Goal: Information Seeking & Learning: Learn about a topic

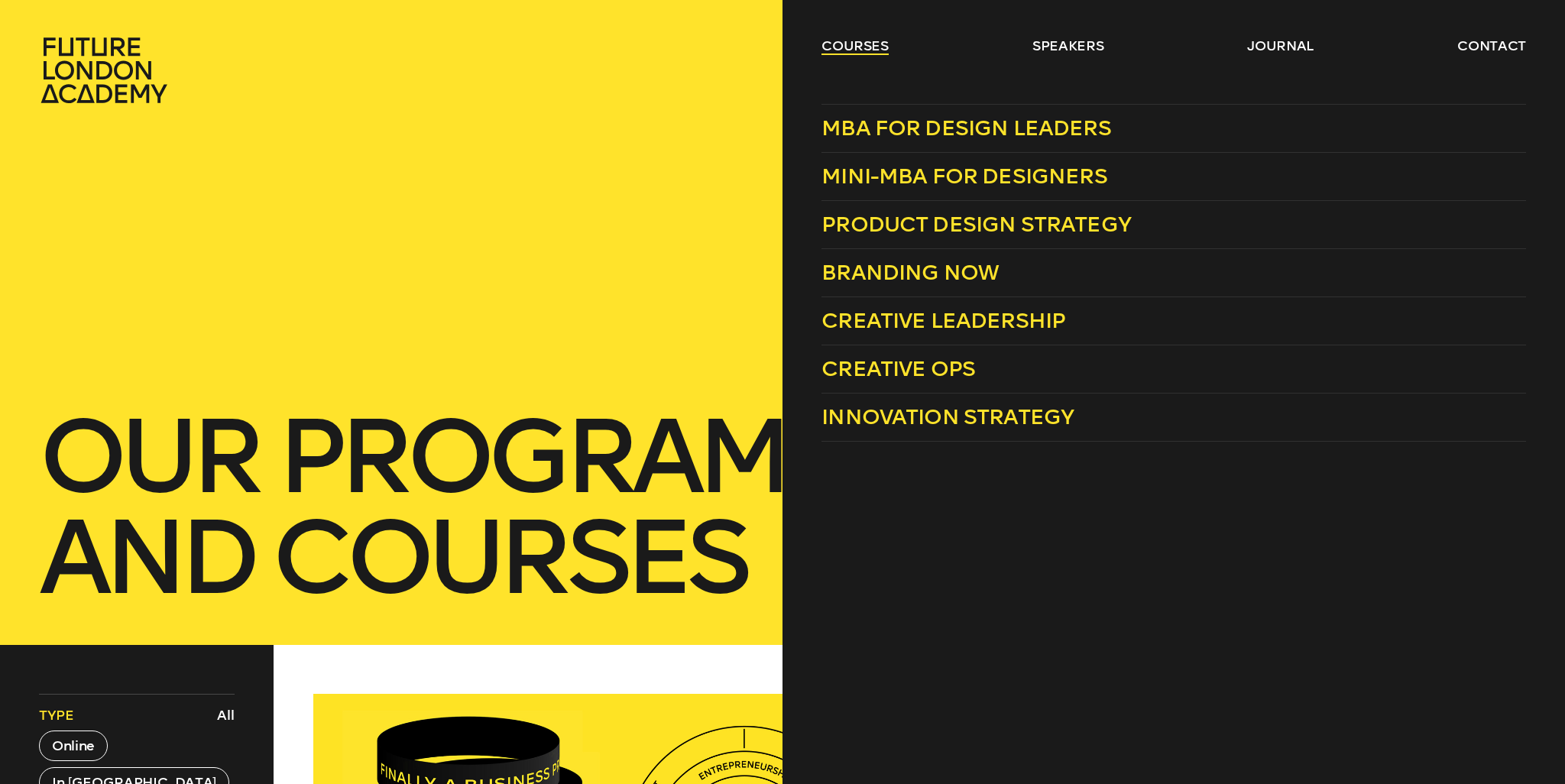
click at [864, 38] on link "courses" at bounding box center [855, 46] width 67 height 19
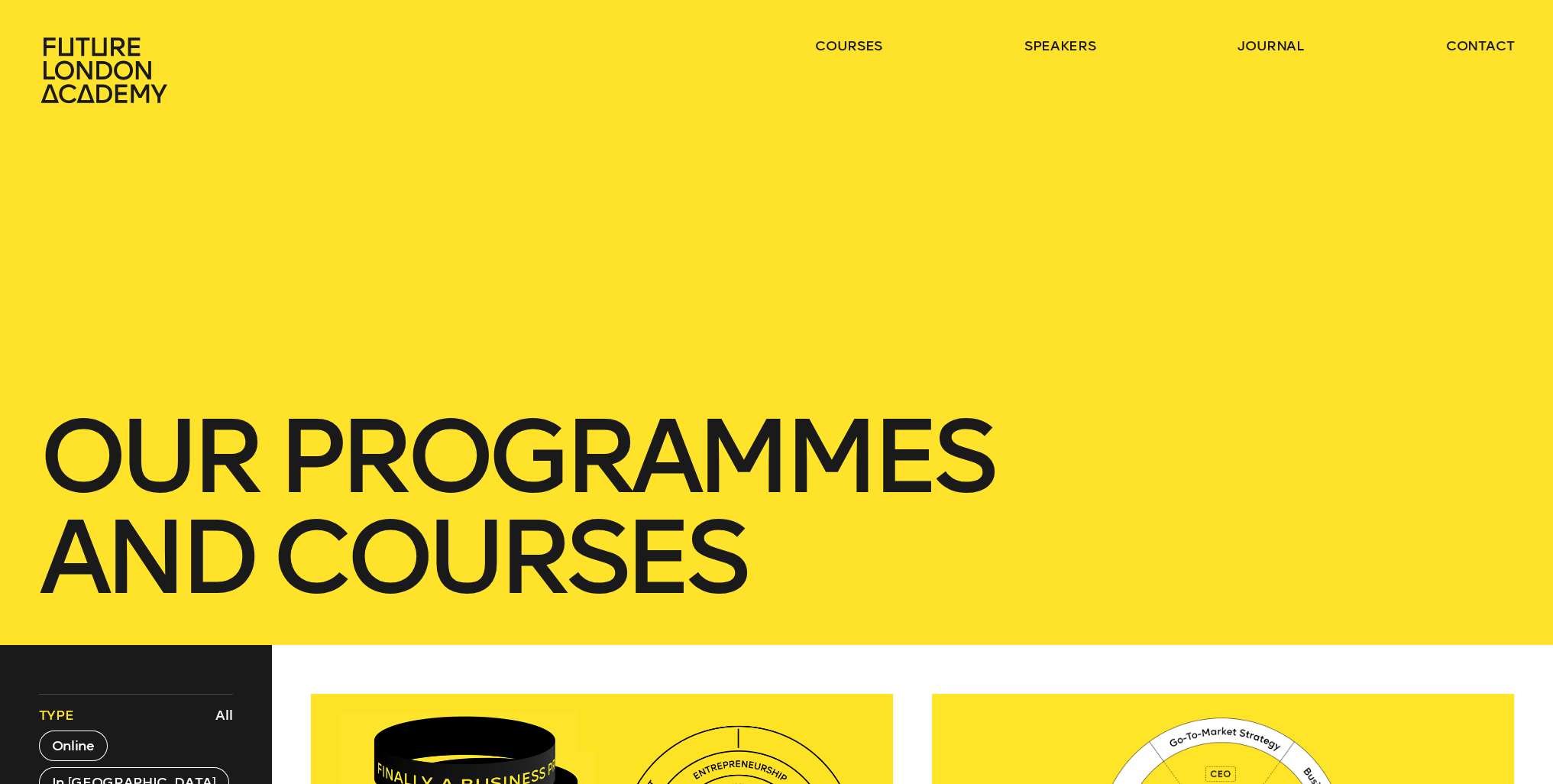
click at [97, 43] on icon at bounding box center [106, 70] width 134 height 67
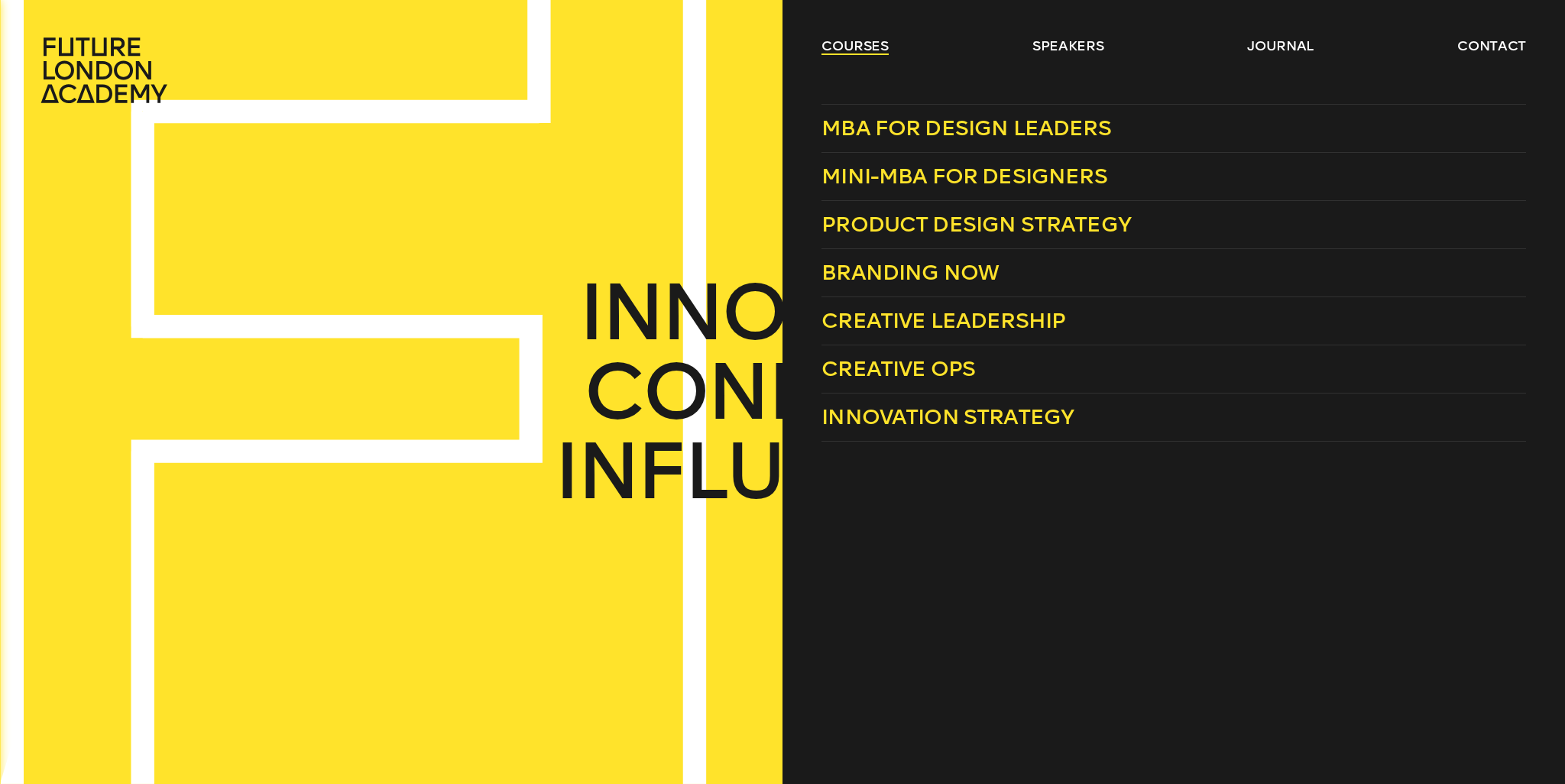
click at [846, 42] on link "courses" at bounding box center [855, 46] width 67 height 19
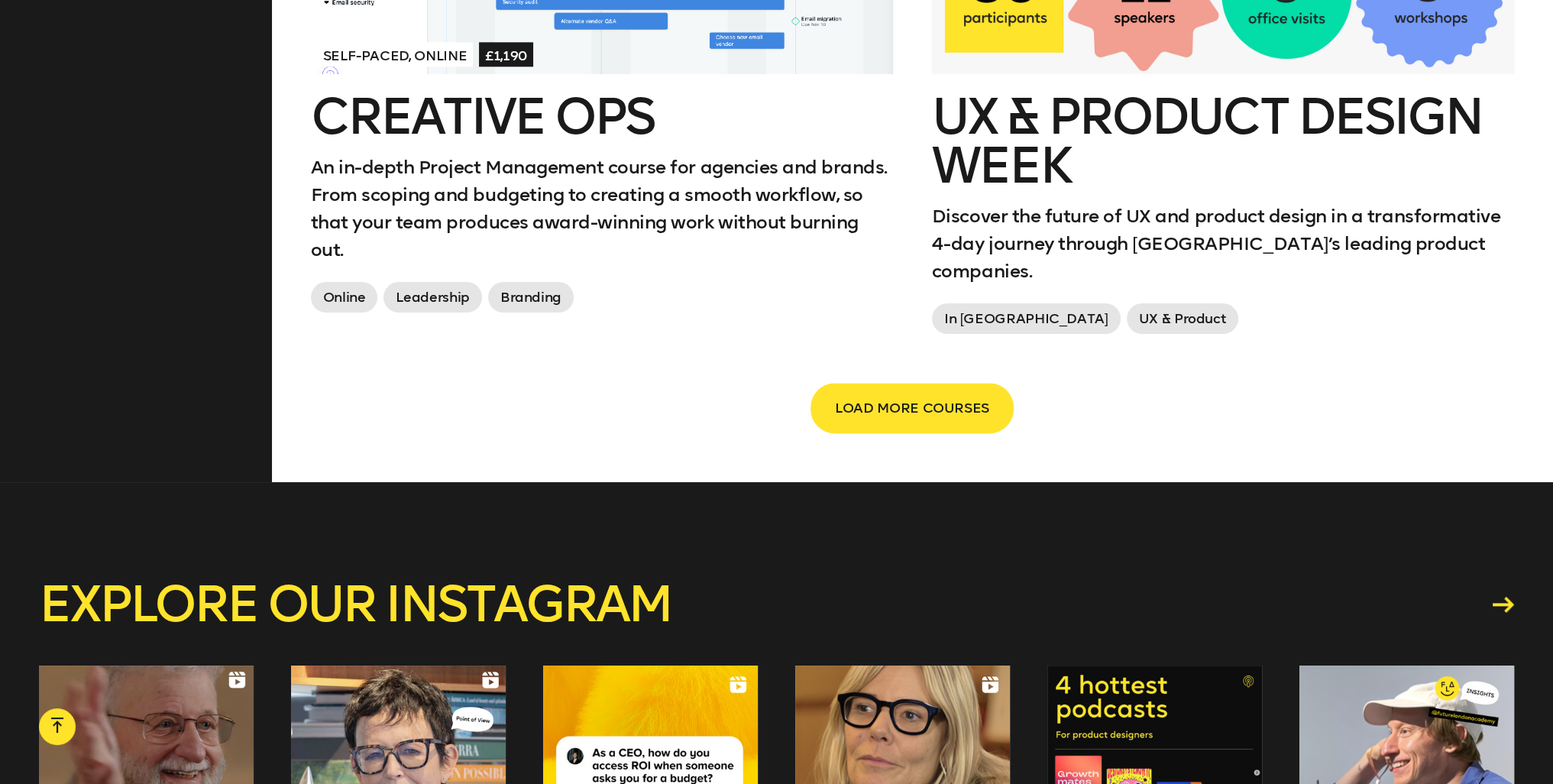
scroll to position [2750, 0]
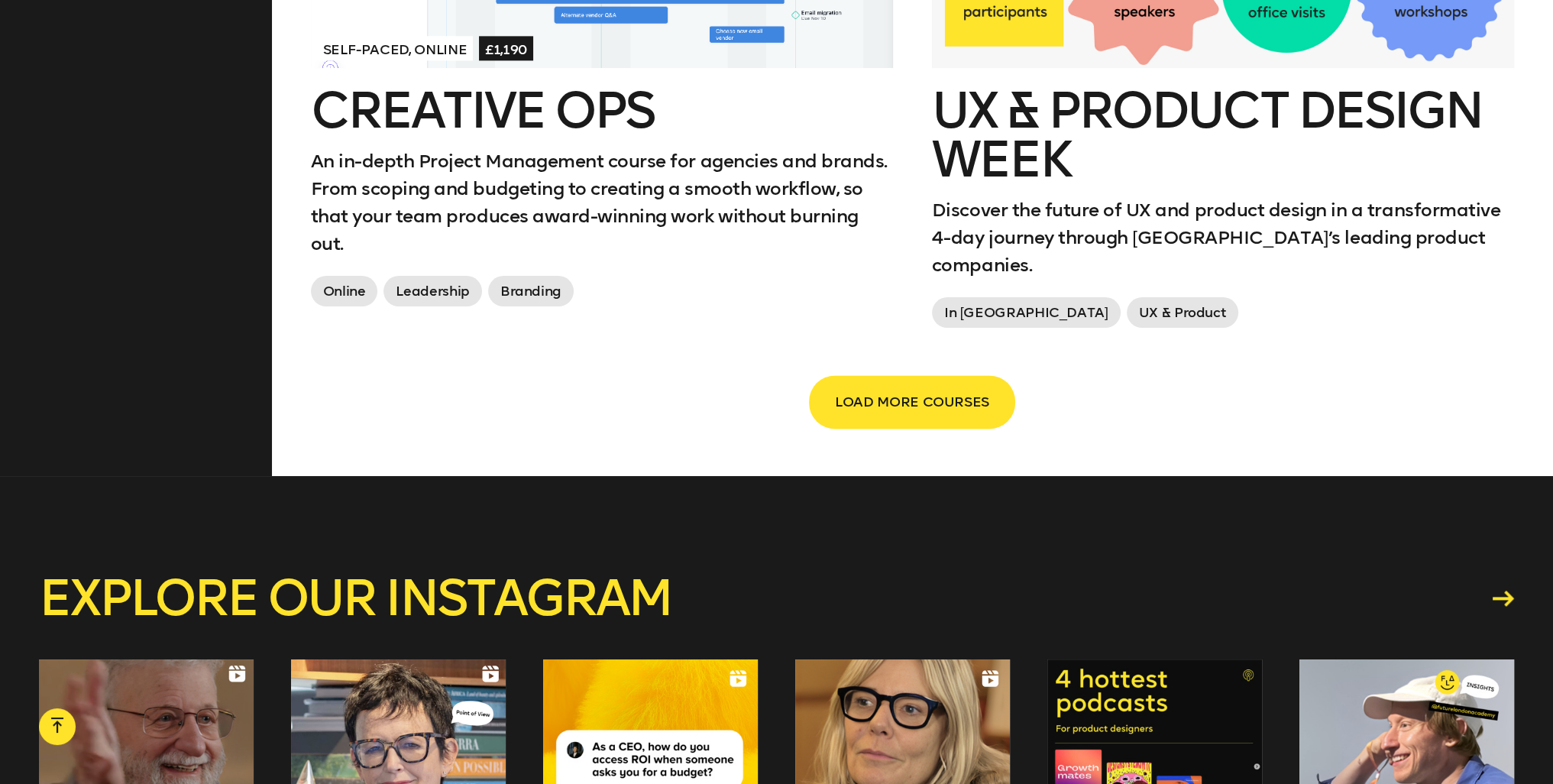
click at [915, 387] on span "LOAD MORE COURSES" at bounding box center [912, 402] width 155 height 29
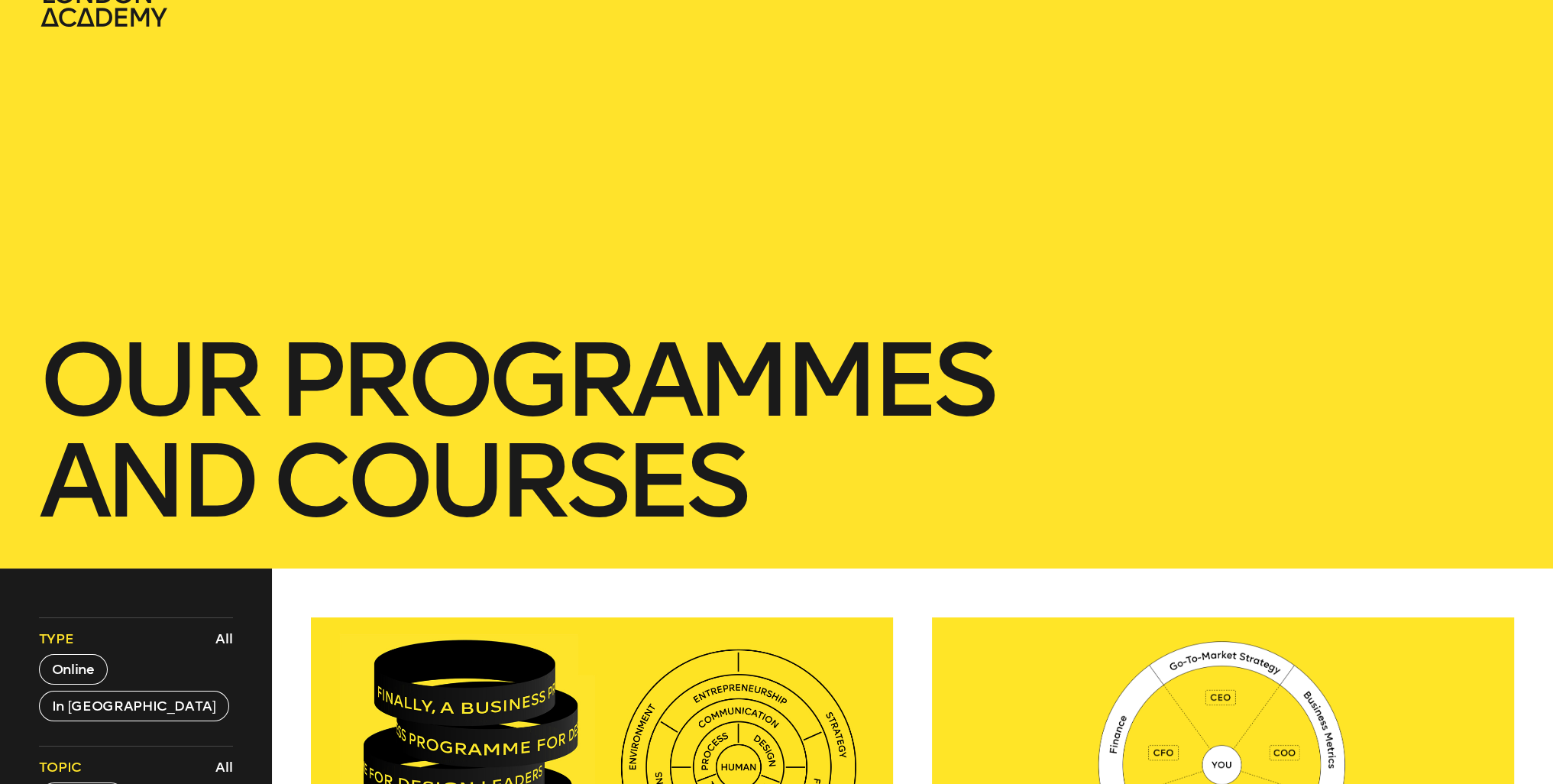
scroll to position [382, 0]
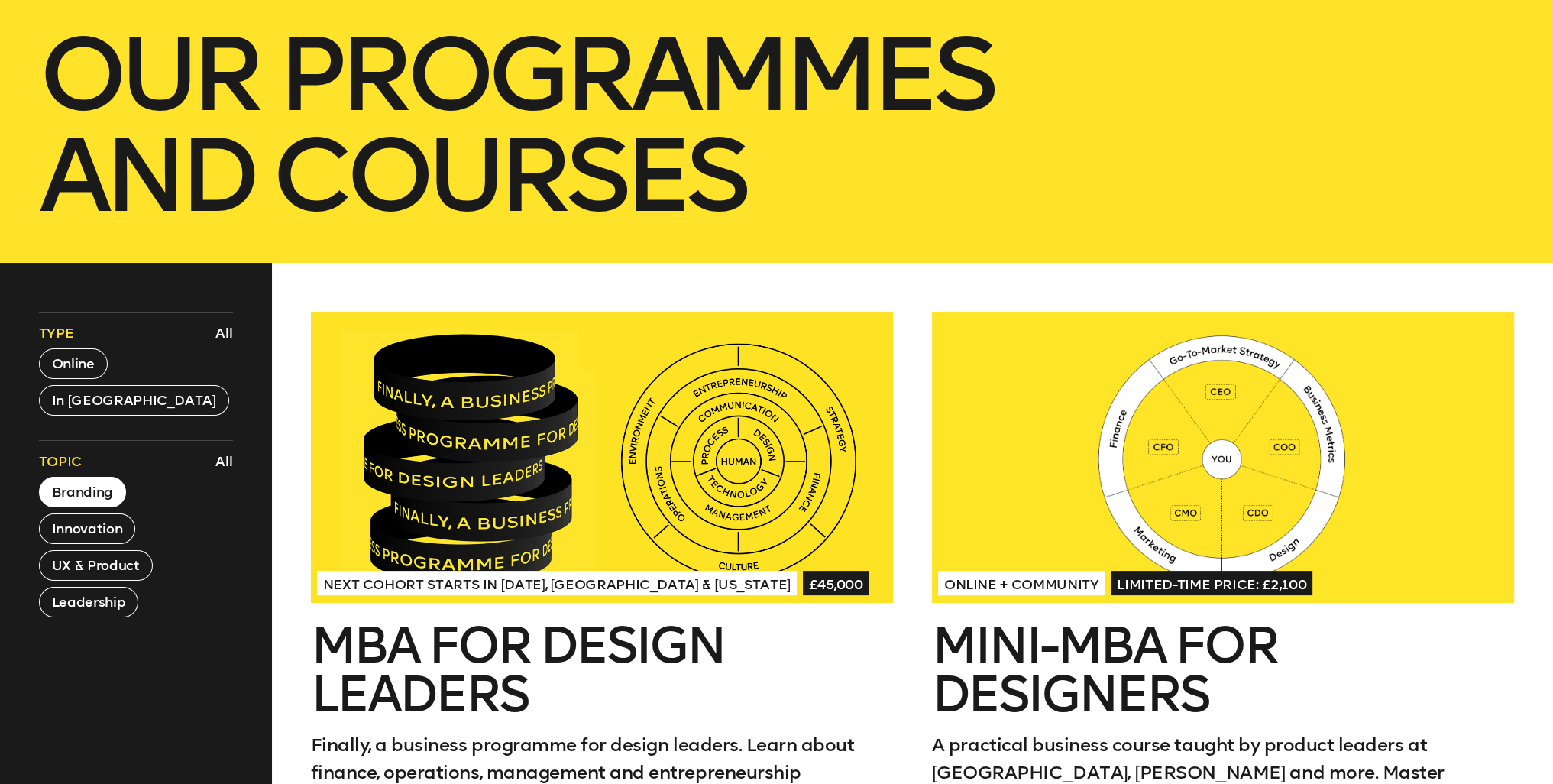
click at [88, 493] on button "Branding" at bounding box center [82, 492] width 88 height 31
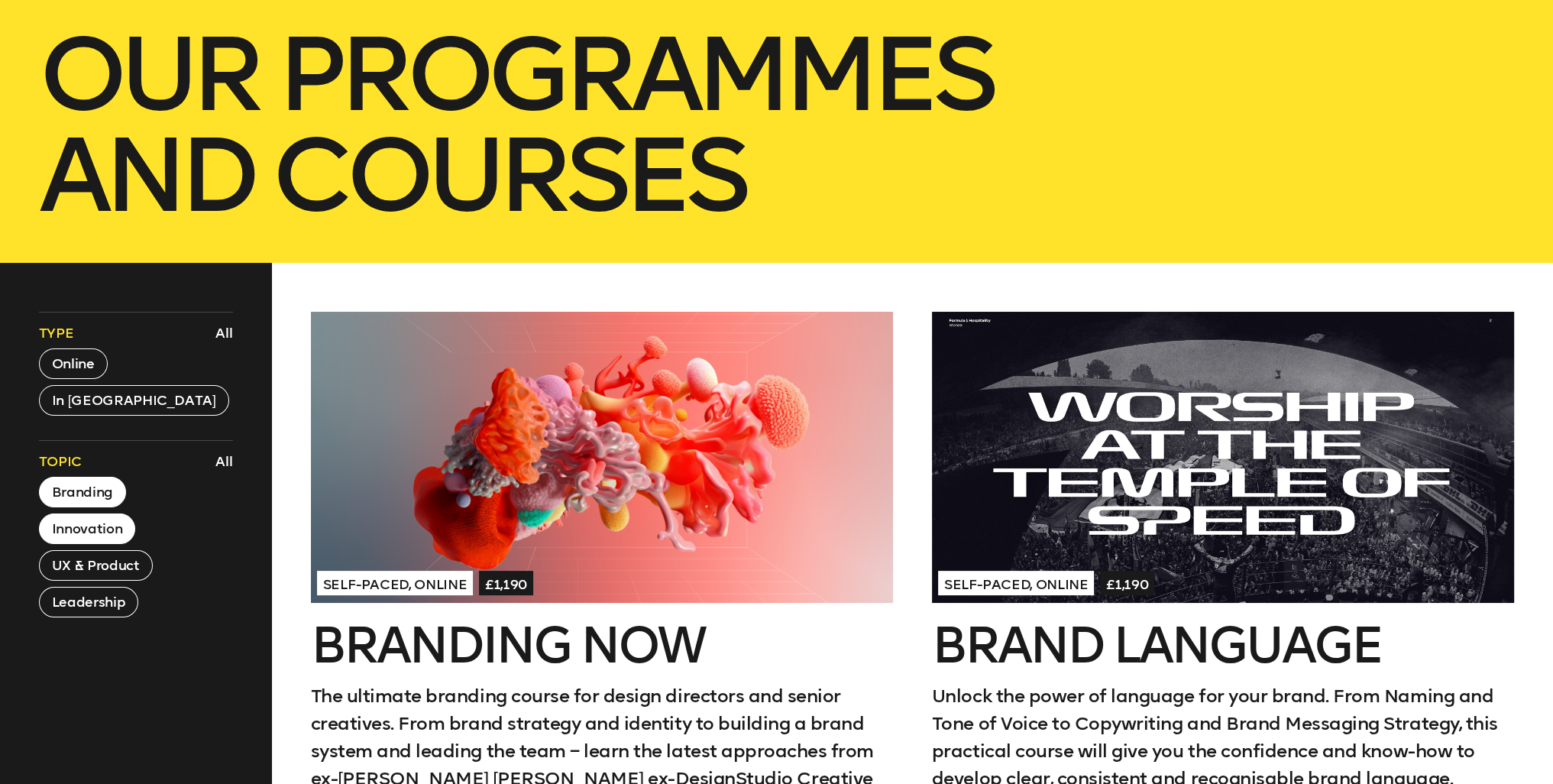
click at [74, 522] on button "Innovation" at bounding box center [87, 528] width 96 height 31
click at [74, 522] on button "Innovation" at bounding box center [87, 528] width 96 height 31
click at [85, 563] on button "UX & Product" at bounding box center [96, 565] width 114 height 31
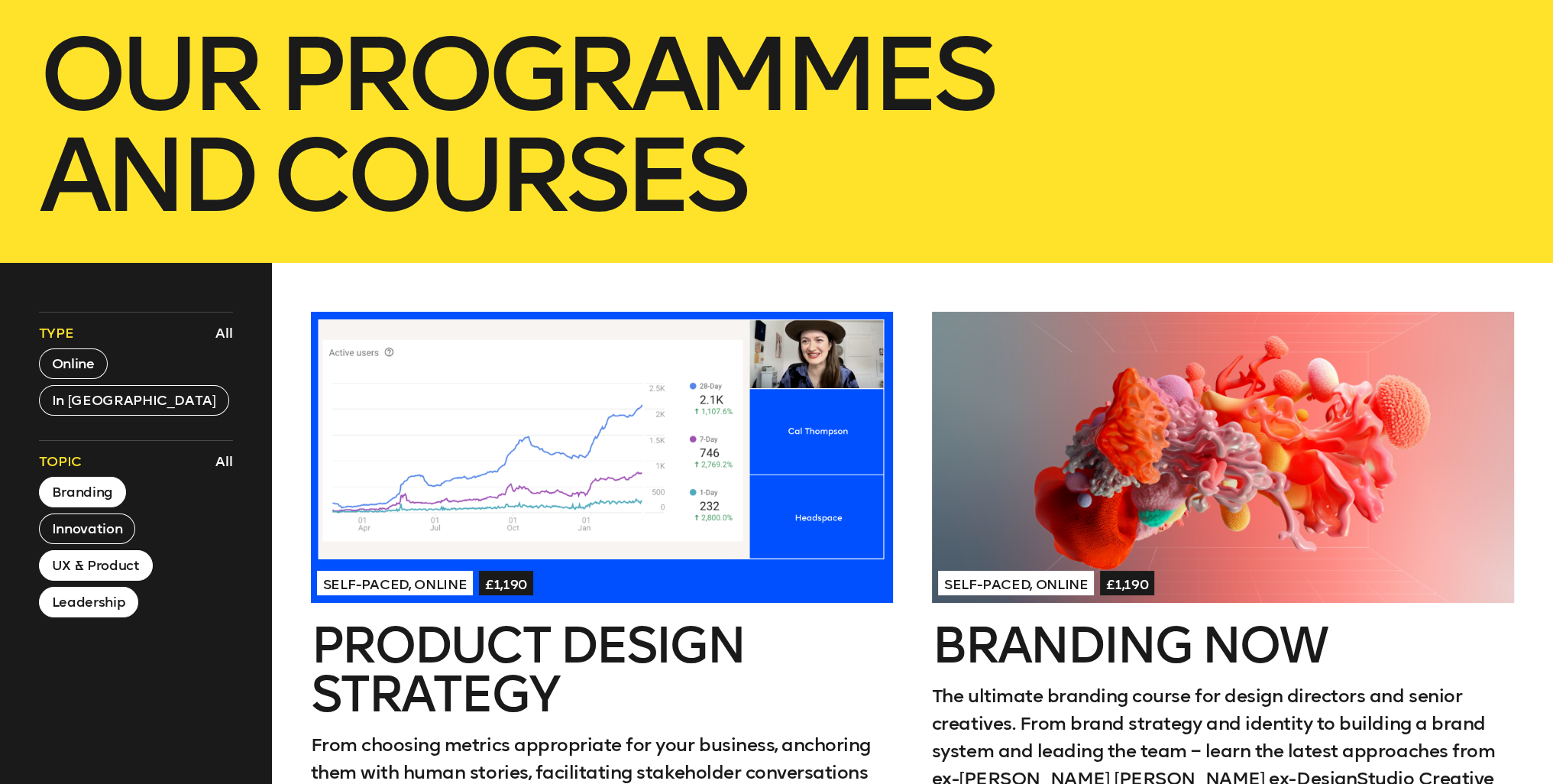
click at [84, 605] on button "Leadership" at bounding box center [88, 602] width 99 height 31
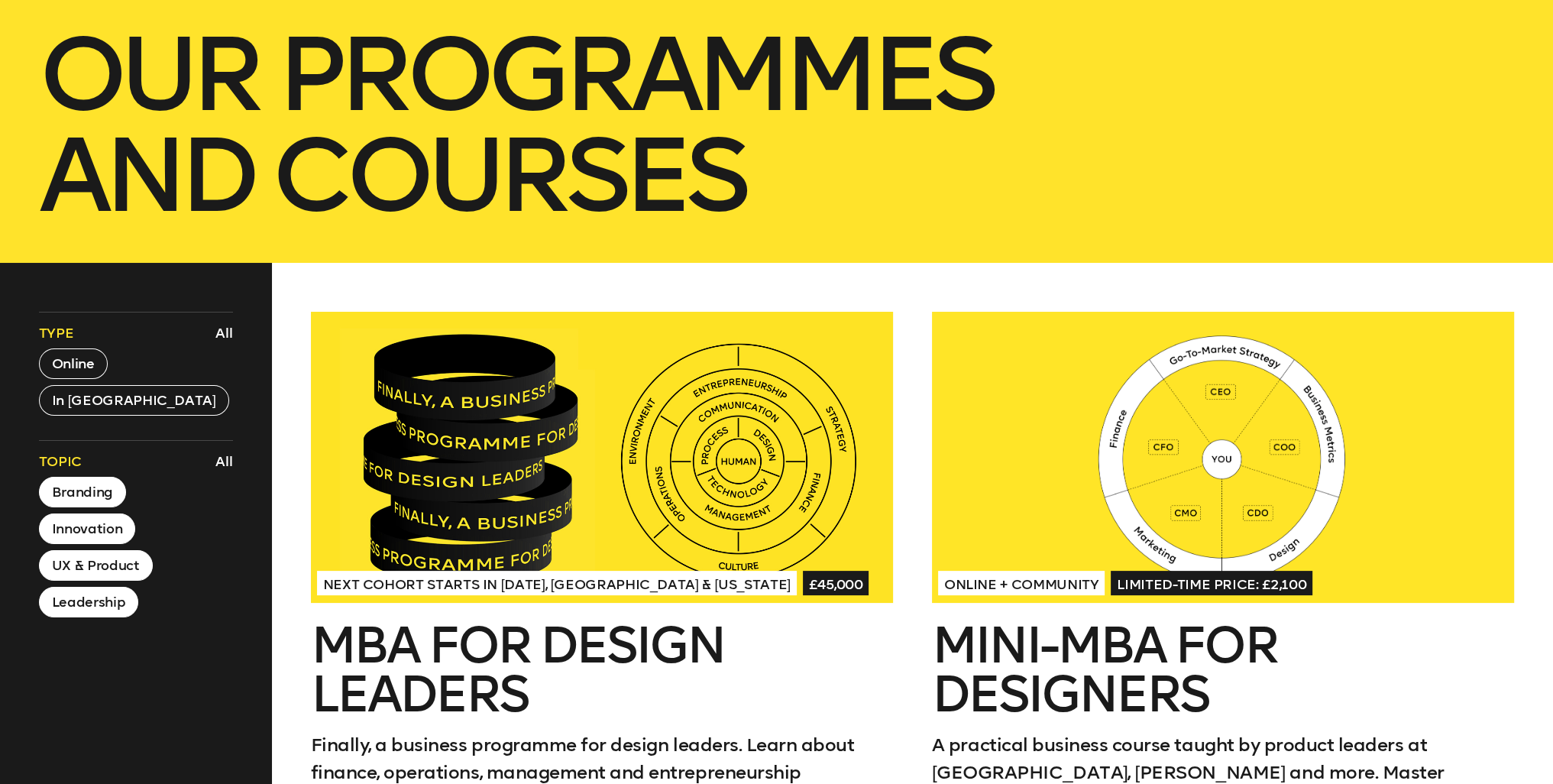
scroll to position [0, 0]
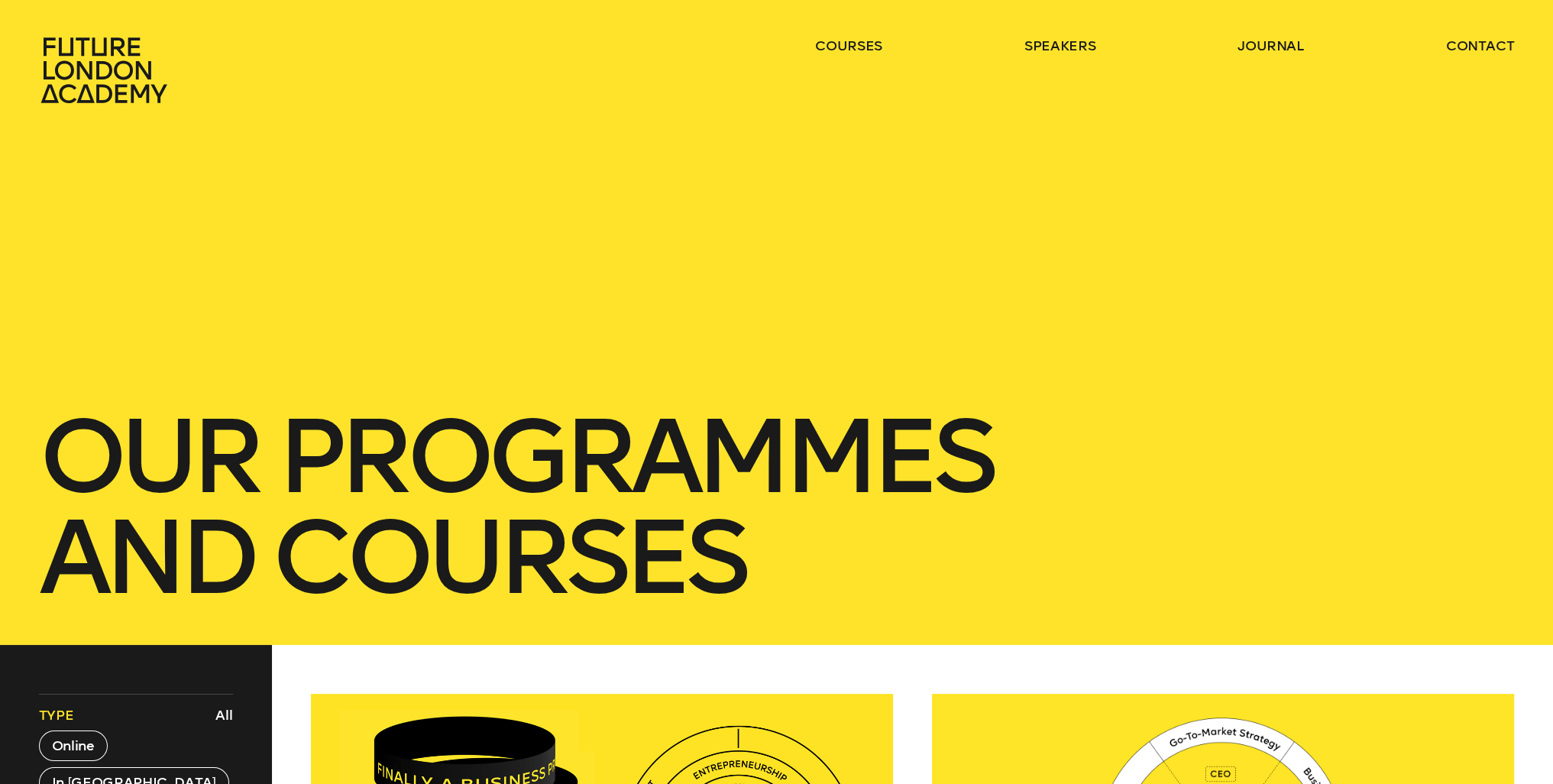
click at [448, 226] on div "our Programmes and courses" at bounding box center [776, 322] width 1553 height 645
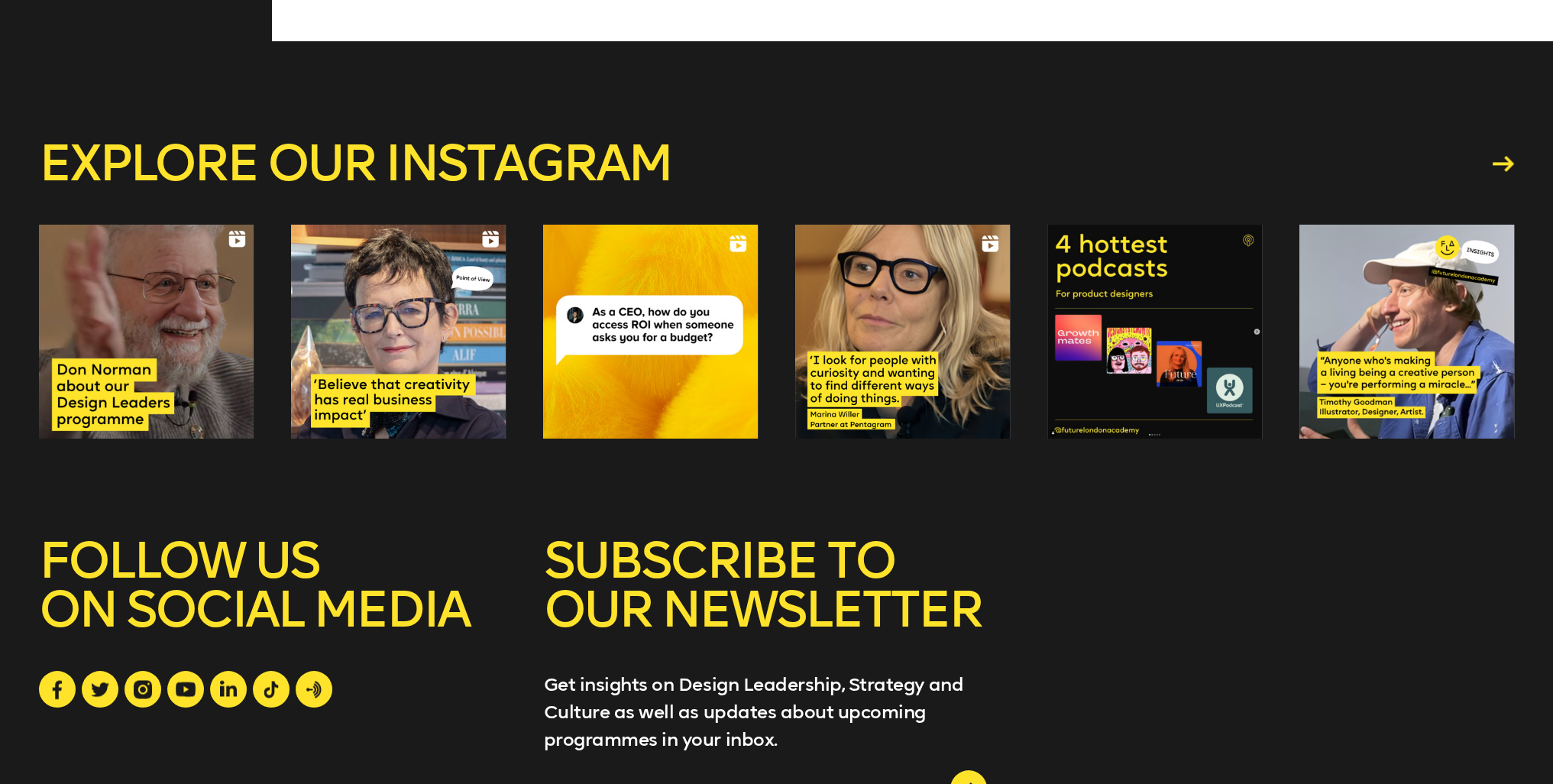
scroll to position [2948, 0]
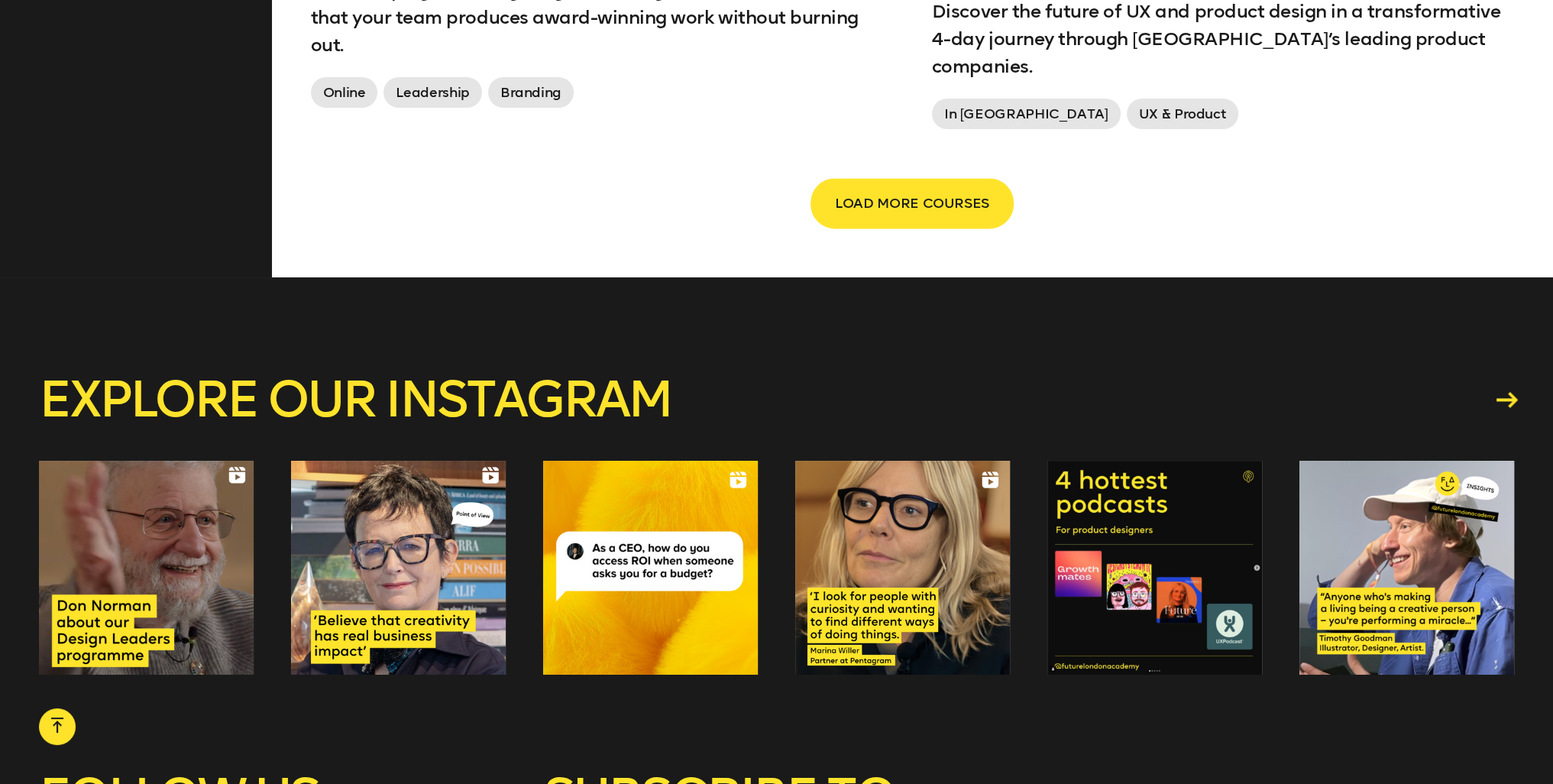
click at [472, 375] on link "Explore our instagram" at bounding box center [776, 400] width 1475 height 49
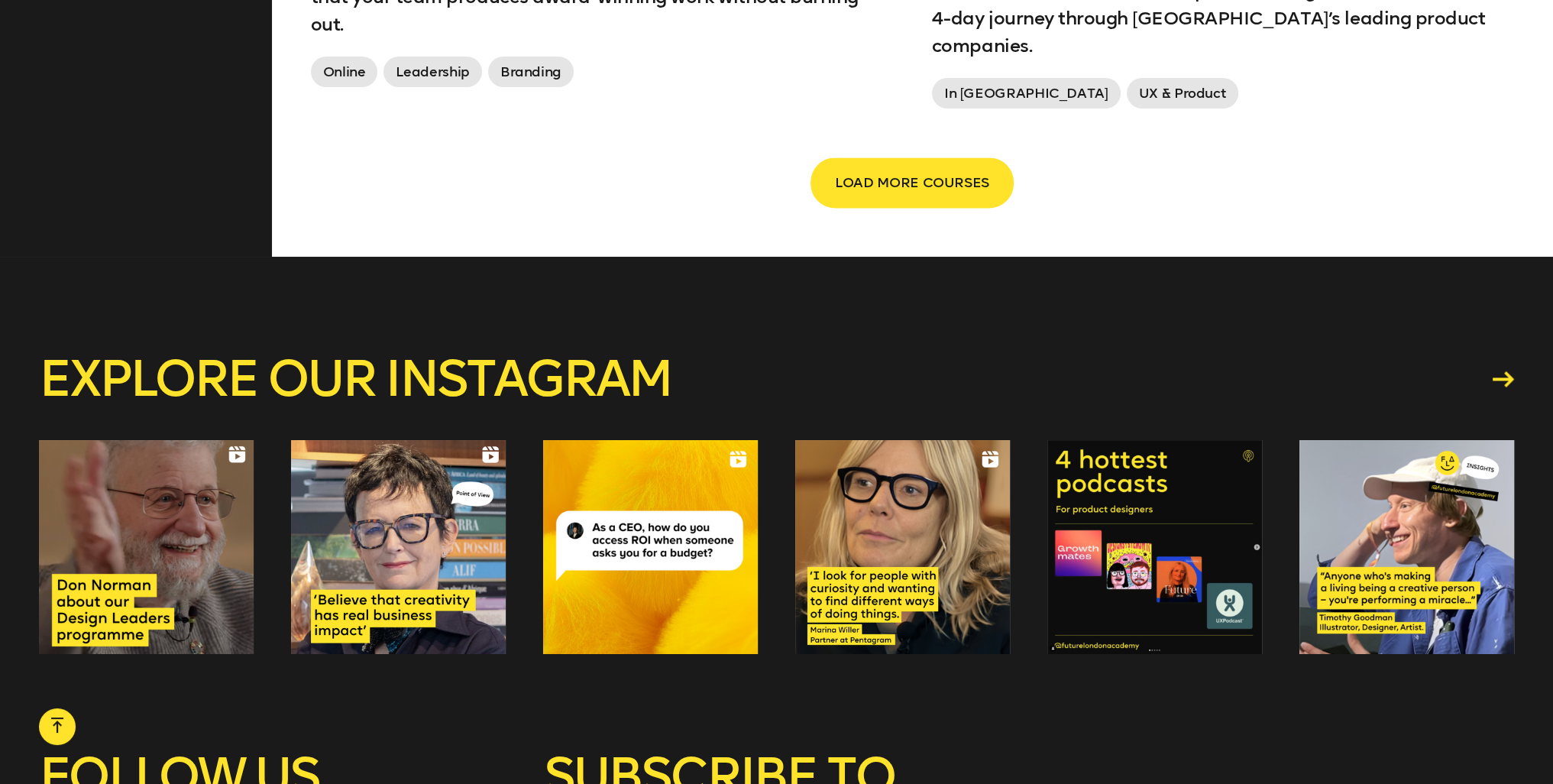
scroll to position [3254, 0]
